Goal: Task Accomplishment & Management: Use online tool/utility

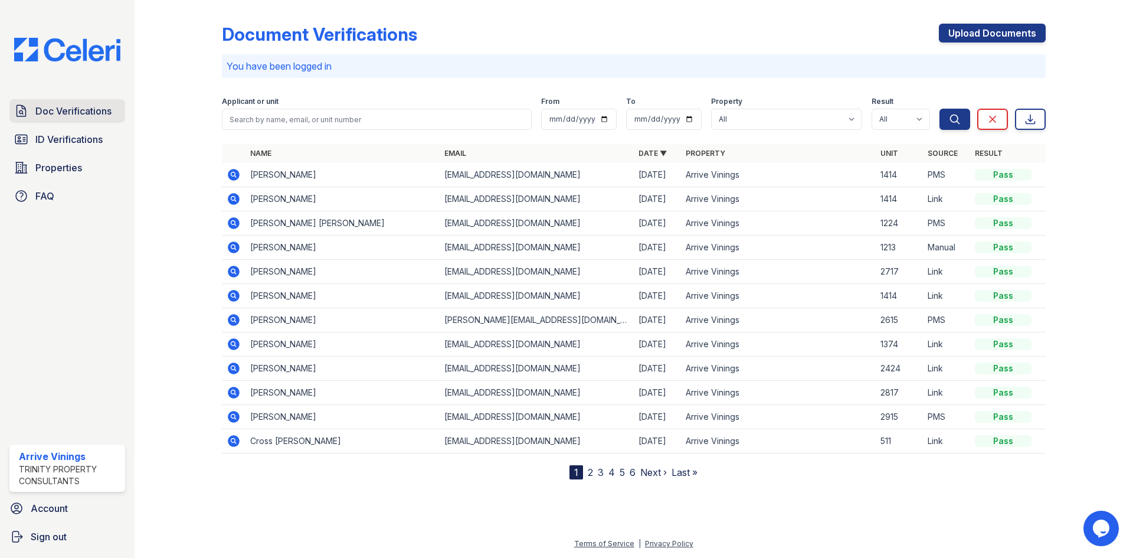
click at [101, 105] on span "Doc Verifications" at bounding box center [73, 111] width 76 height 14
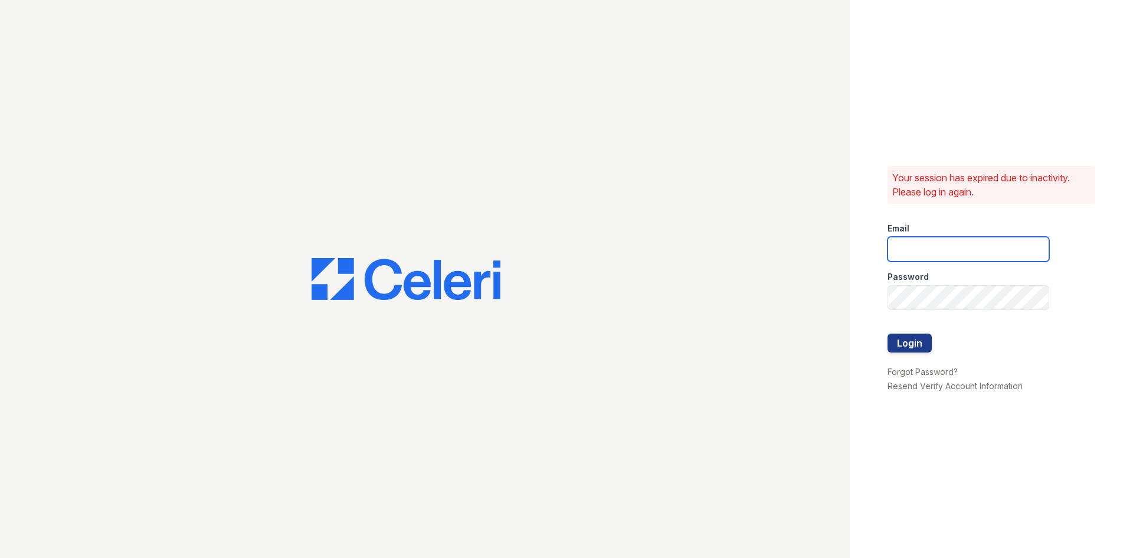
type input "[EMAIL_ADDRESS][DOMAIN_NAME]"
click at [900, 343] on button "Login" at bounding box center [909, 342] width 44 height 19
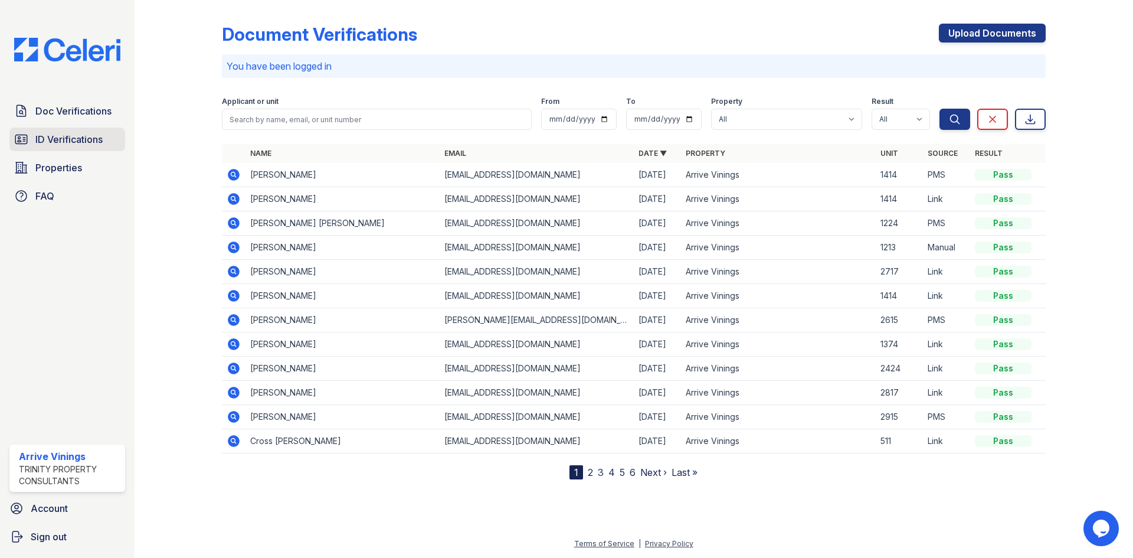
click at [74, 140] on span "ID Verifications" at bounding box center [68, 139] width 67 height 14
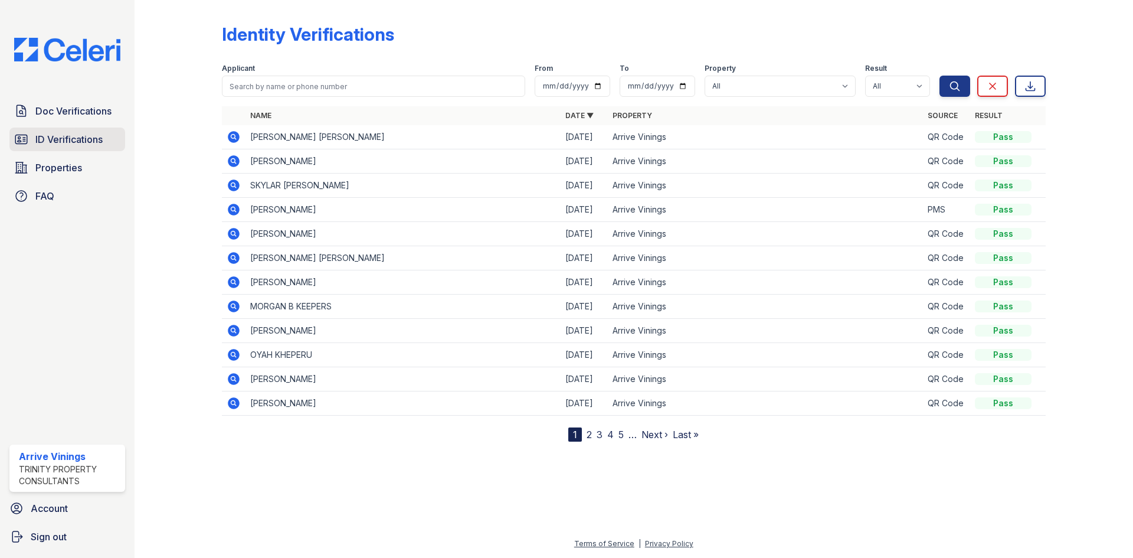
click at [70, 143] on span "ID Verifications" at bounding box center [68, 139] width 67 height 14
click at [681, 192] on table "Name Date ▼ Property Source Result [PERSON_NAME] [PERSON_NAME] [DATE] Arrive Vi…" at bounding box center [634, 260] width 824 height 309
